Goal: Transaction & Acquisition: Purchase product/service

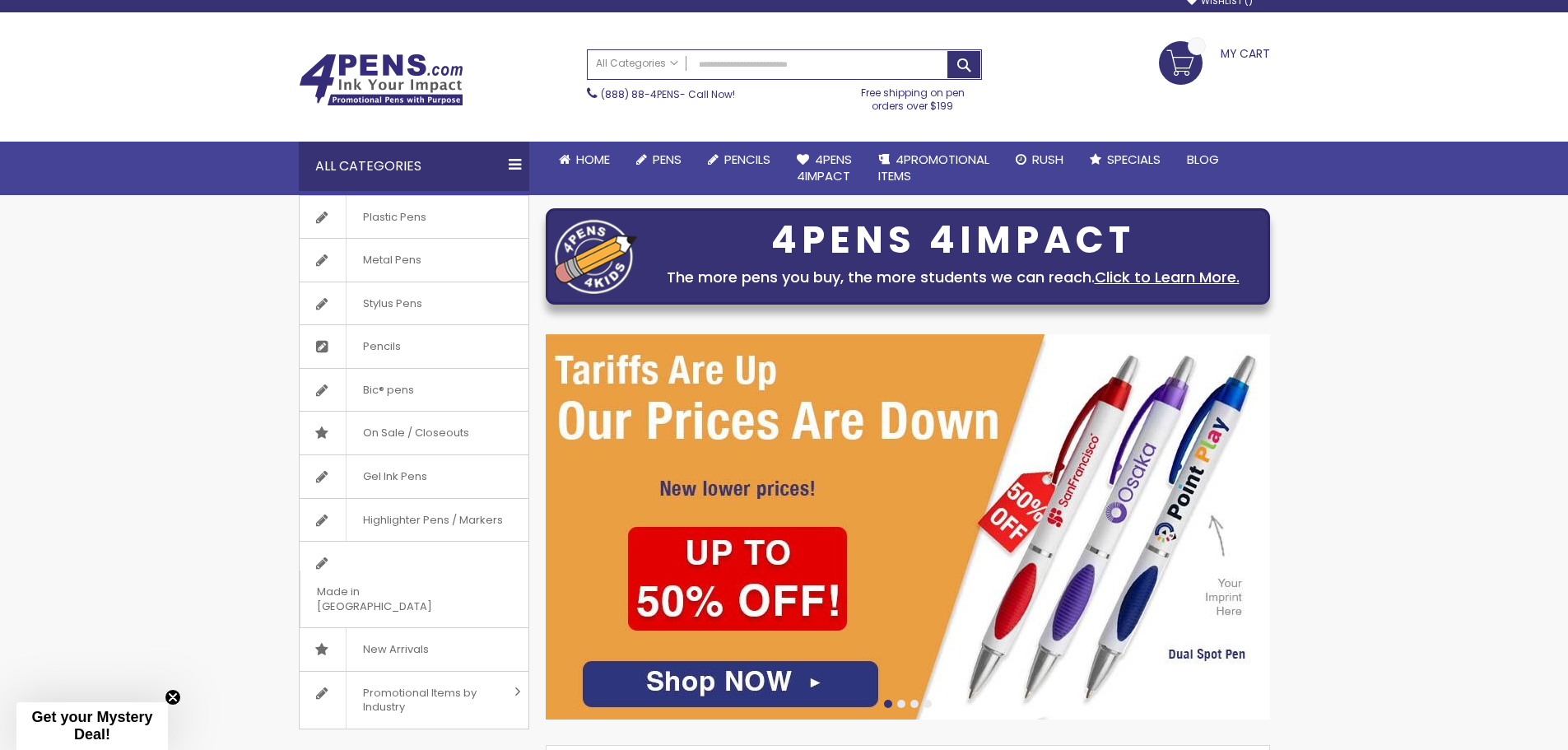
scroll to position [82, 0]
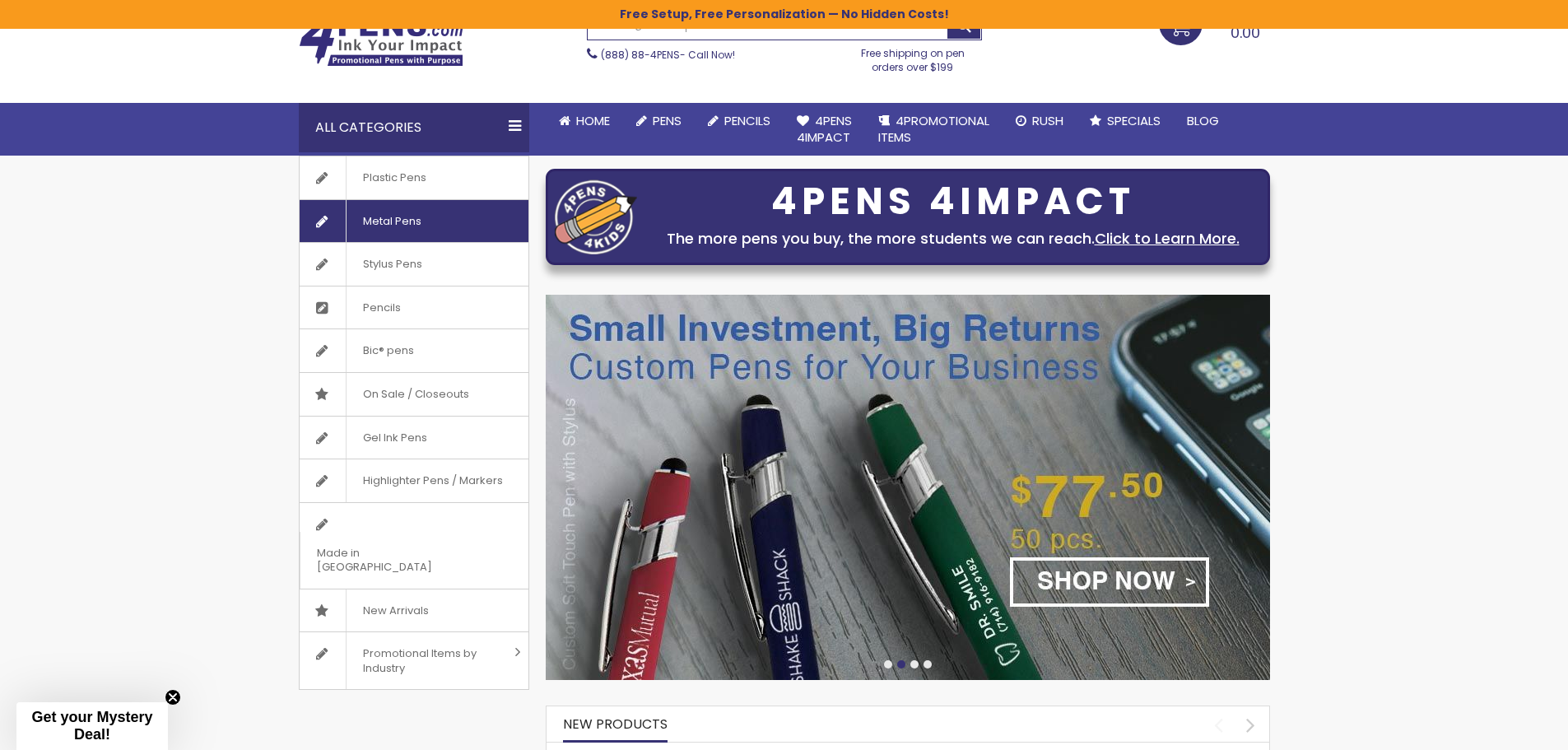
click at [436, 229] on span "Metal Pens" at bounding box center [392, 221] width 92 height 43
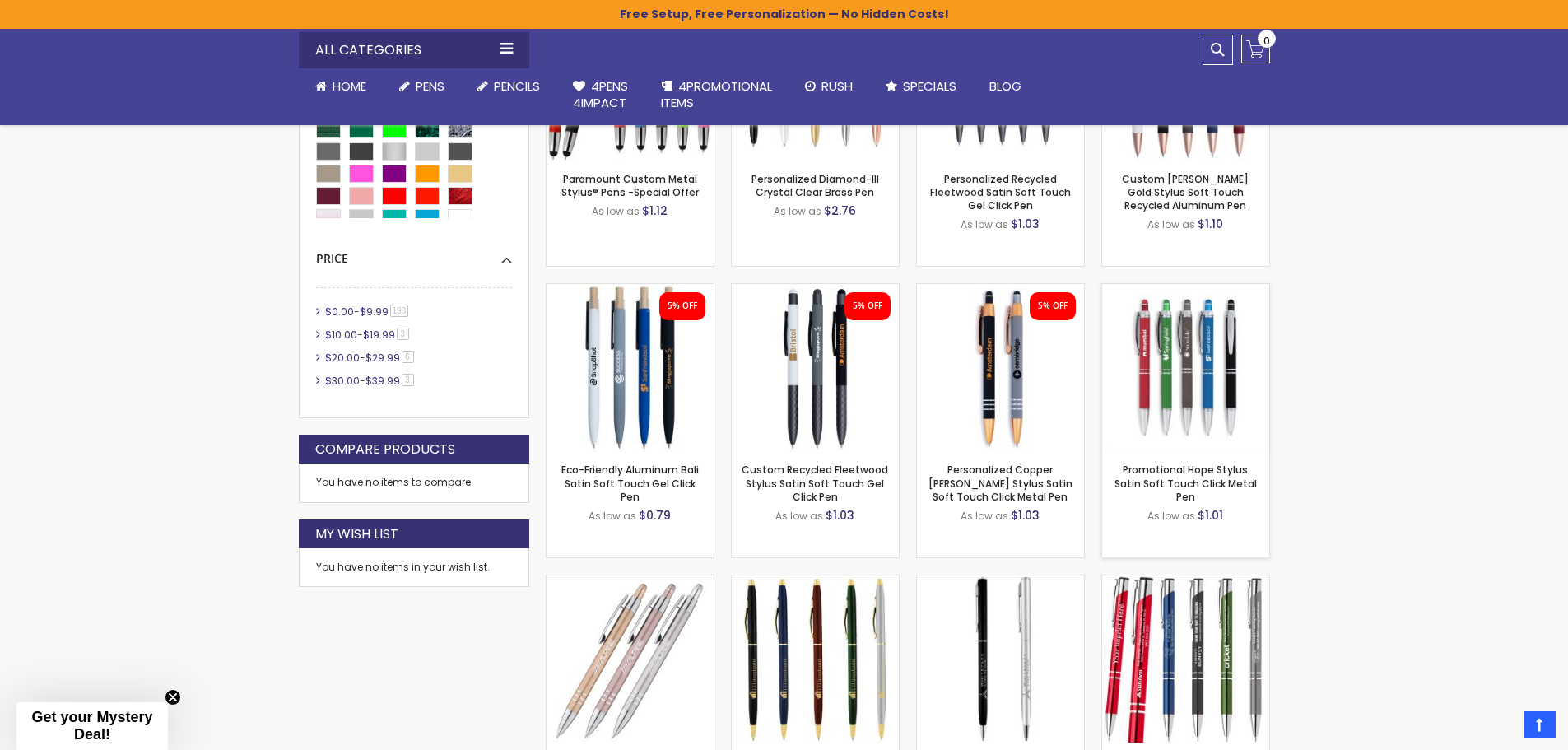
scroll to position [906, 0]
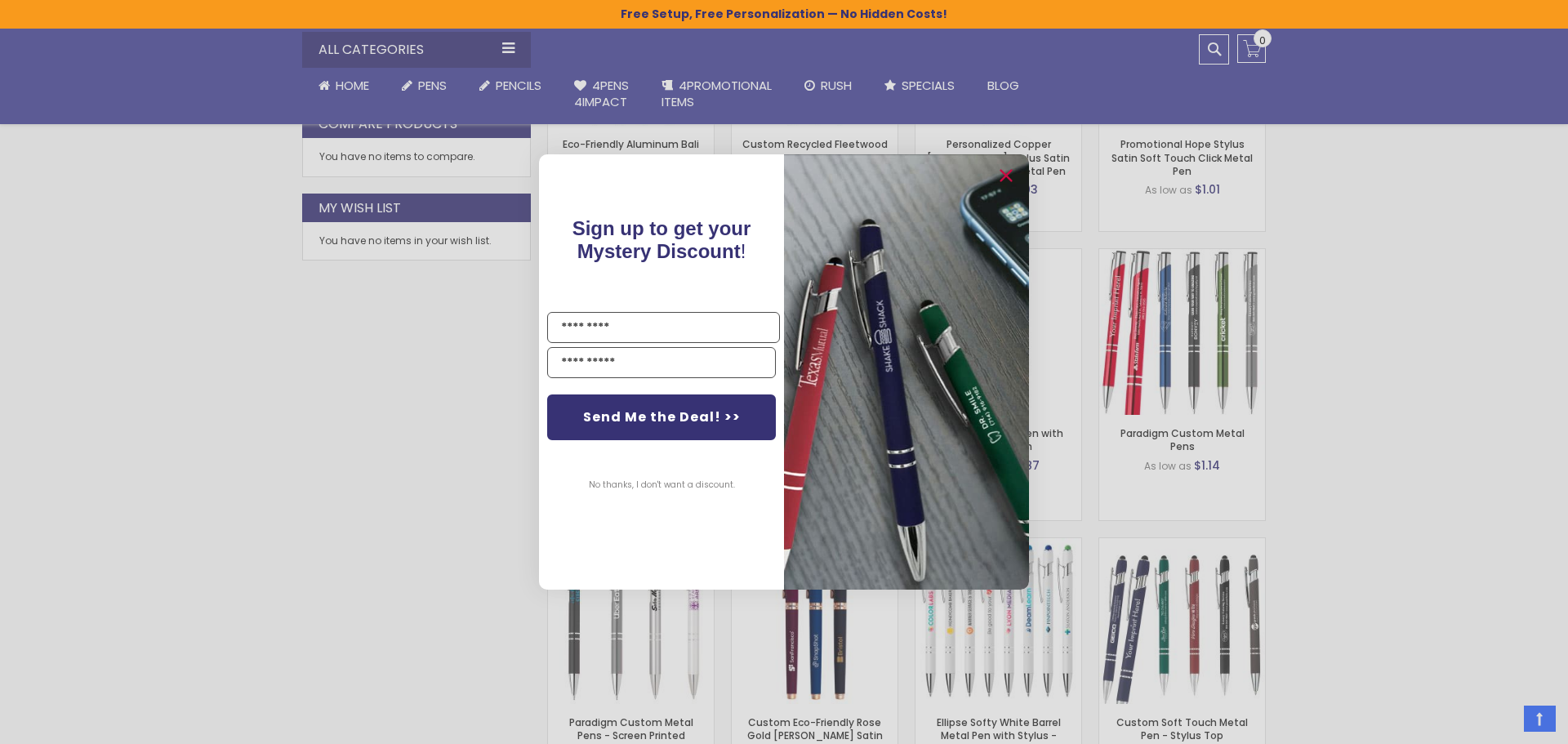
click at [416, 322] on div "Close dialog Sign up to get your Mystery Discount ! Name Email Send Me the Deal…" at bounding box center [784, 372] width 1568 height 744
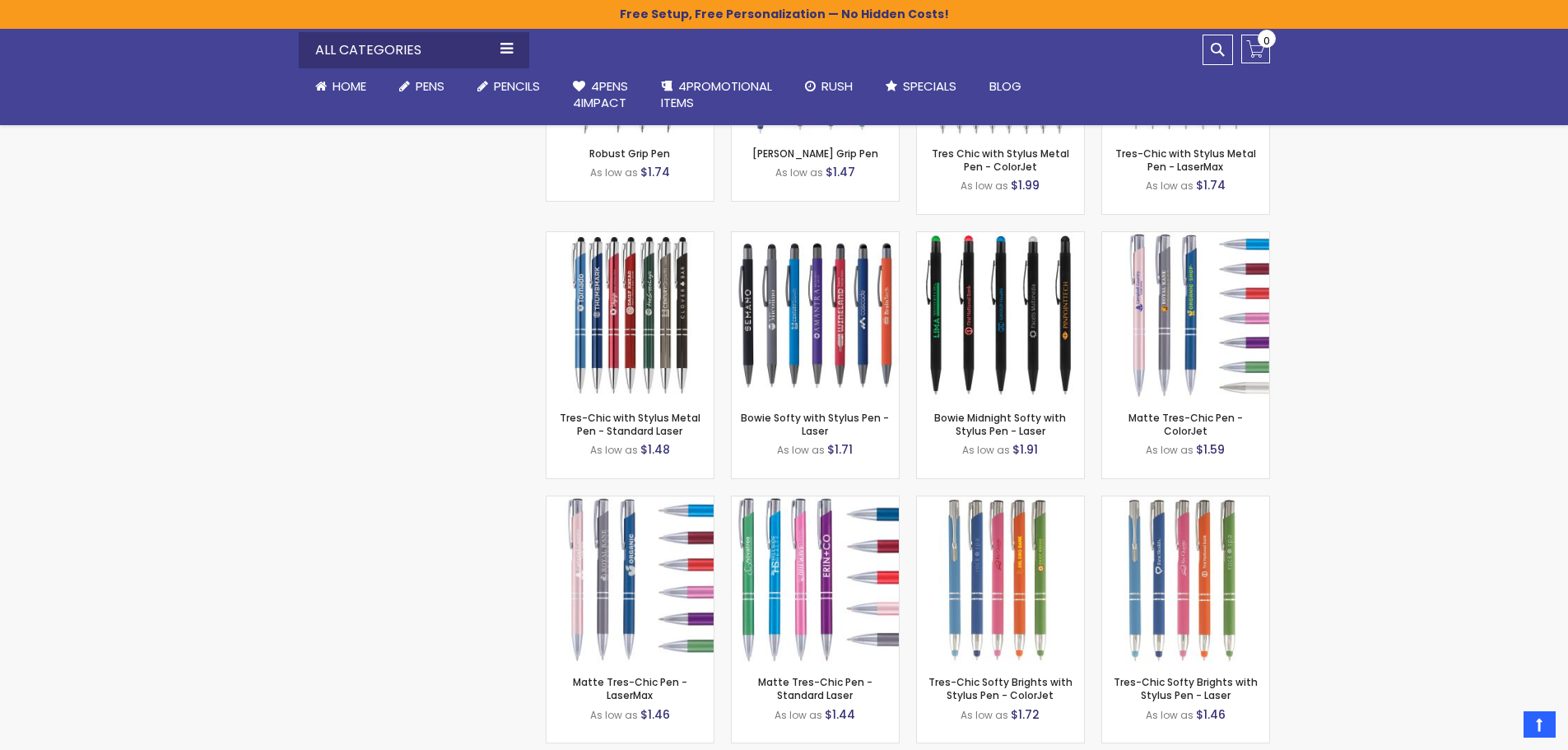
scroll to position [4609, 0]
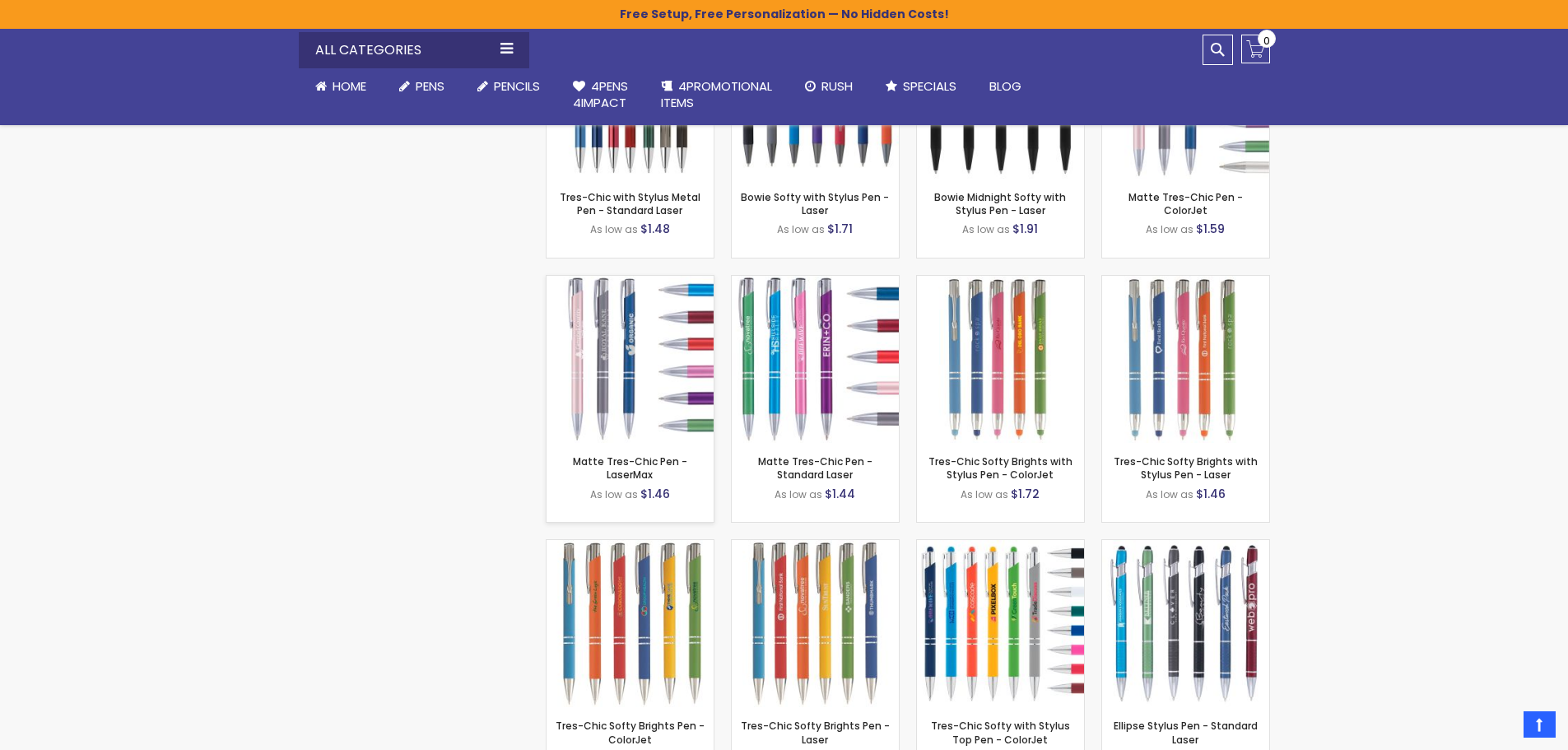
click at [610, 350] on img at bounding box center [630, 359] width 167 height 167
